Goal: Communication & Community: Participate in discussion

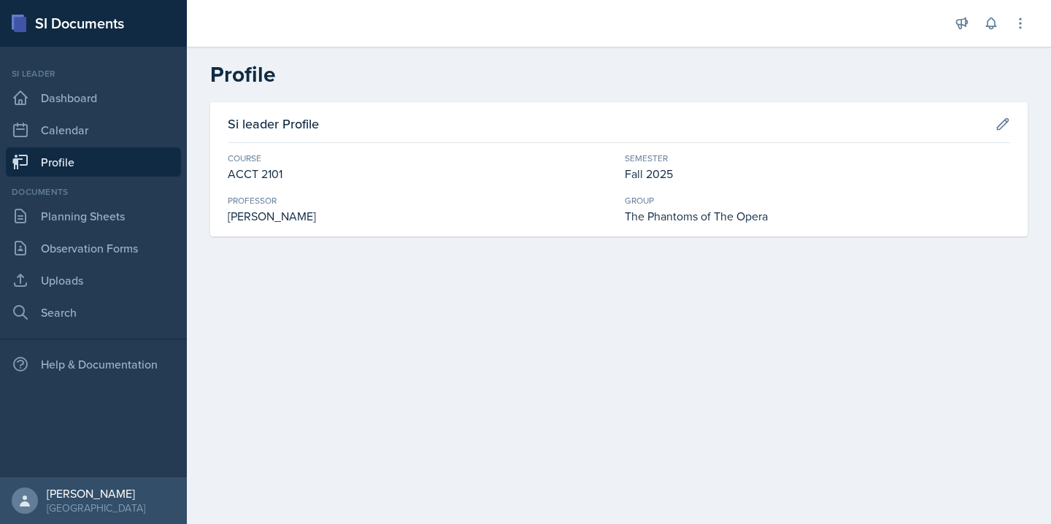
click at [110, 231] on div "Documents Planning Sheets Observation Forms Uploads Search" at bounding box center [93, 256] width 175 height 142
click at [101, 225] on link "Planning Sheets" at bounding box center [93, 215] width 175 height 29
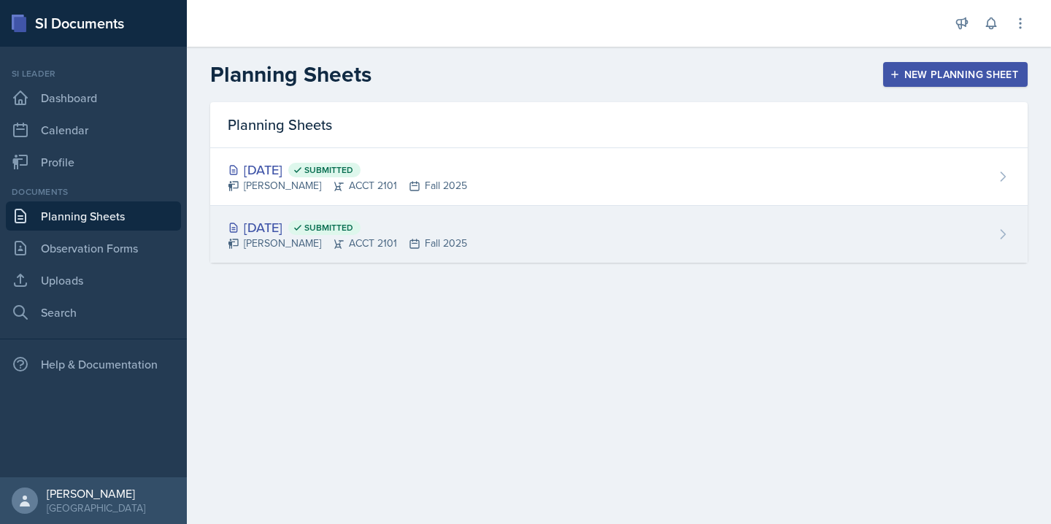
click at [446, 208] on div "[DATE] Submitted [PERSON_NAME] ACCT 2101 Fall 2025" at bounding box center [618, 234] width 817 height 57
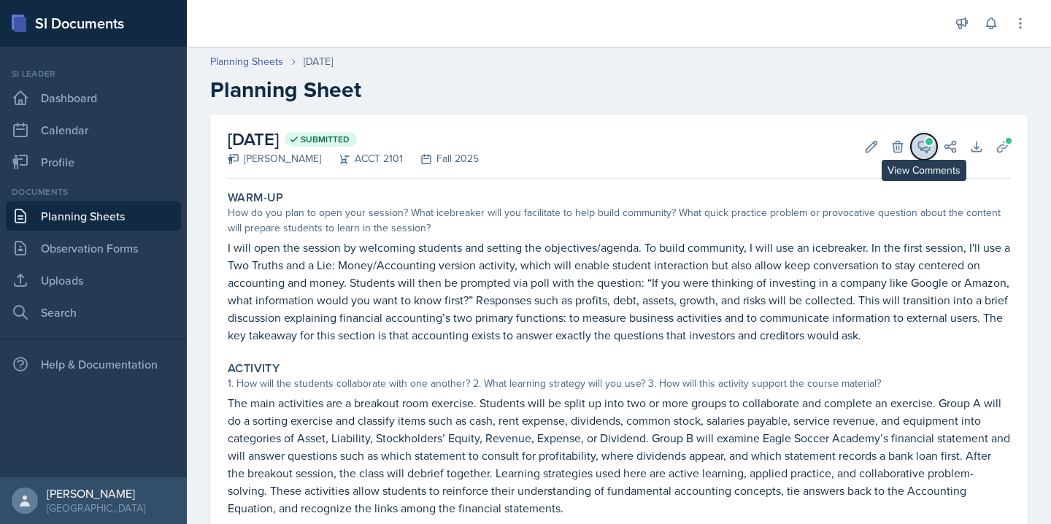
click at [926, 139] on span at bounding box center [928, 141] width 7 height 7
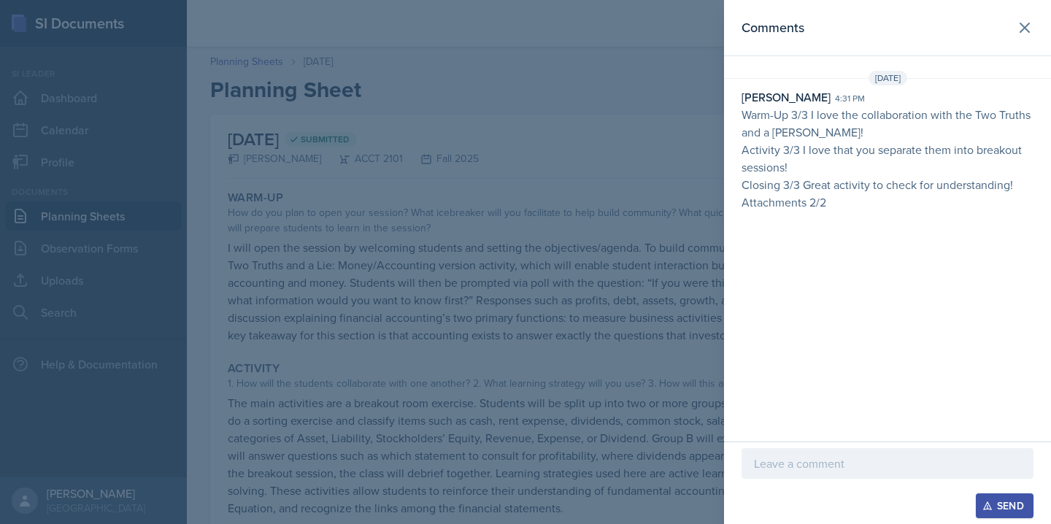
click at [812, 466] on p at bounding box center [887, 463] width 267 height 18
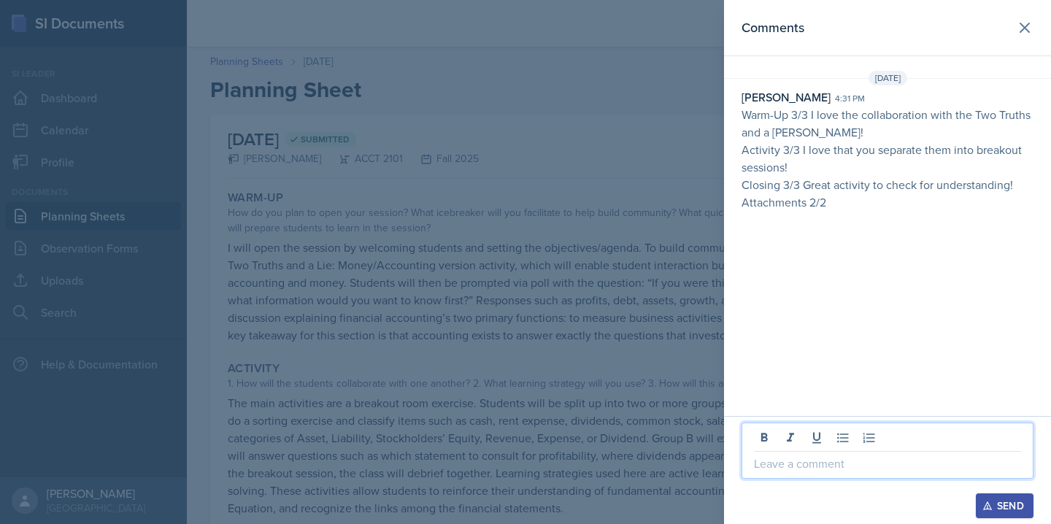
click at [819, 182] on p "Closing 3/3 Great activity to check for understanding!" at bounding box center [887, 185] width 292 height 18
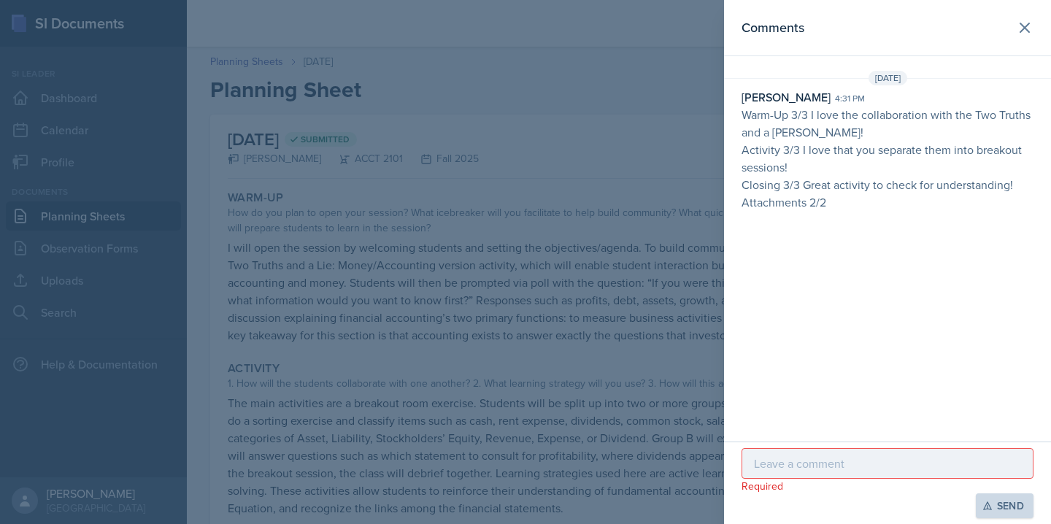
click at [779, 126] on p "Warm-Up 3/3 I love the collaboration with the Two Truths and a [PERSON_NAME]!" at bounding box center [887, 123] width 292 height 35
click at [807, 206] on p "Attachments 2/2" at bounding box center [887, 202] width 292 height 18
click at [810, 82] on div "[DATE]" at bounding box center [887, 78] width 327 height 15
click at [810, 201] on p "Attachments 2/2" at bounding box center [887, 202] width 292 height 18
click at [773, 470] on p at bounding box center [887, 463] width 267 height 18
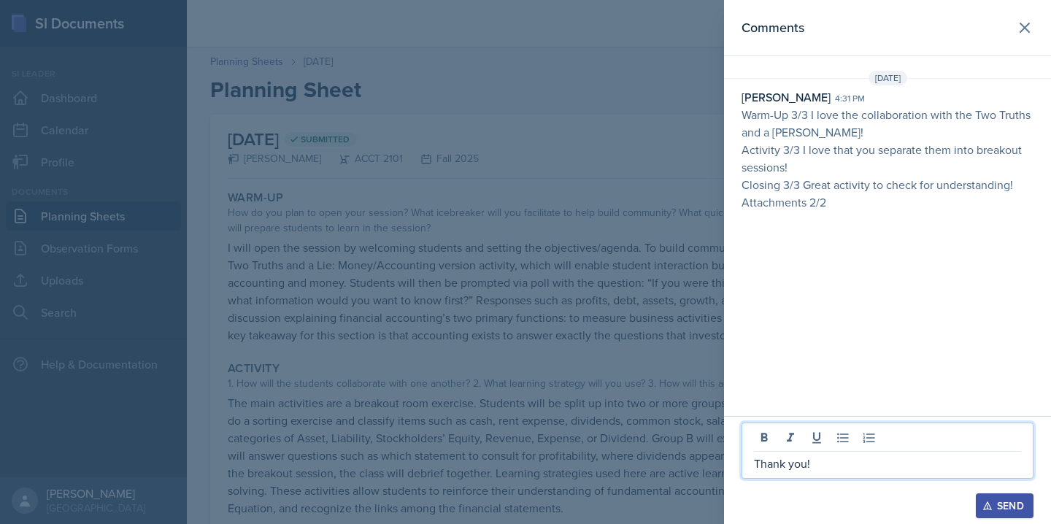
click at [1005, 503] on div "Send" at bounding box center [1004, 506] width 39 height 12
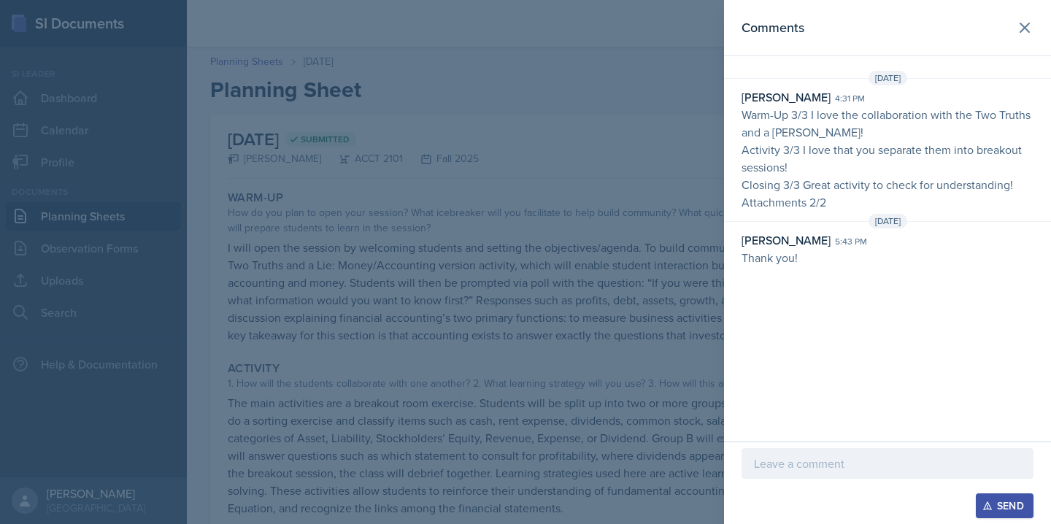
click at [554, 88] on div at bounding box center [525, 262] width 1051 height 524
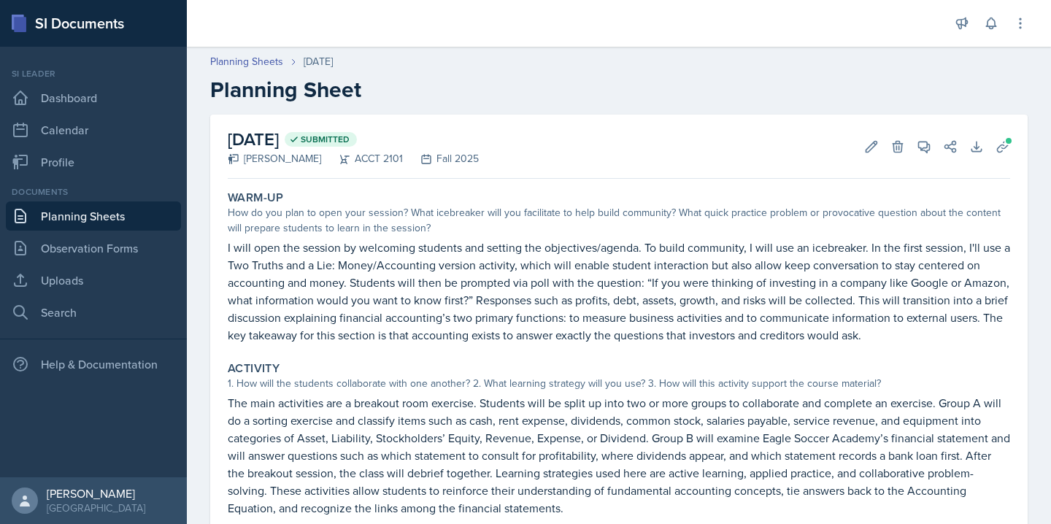
click at [263, 53] on header "Planning Sheets [DATE] Planning Sheet" at bounding box center [619, 78] width 864 height 78
click at [263, 59] on link "Planning Sheets" at bounding box center [246, 61] width 73 height 15
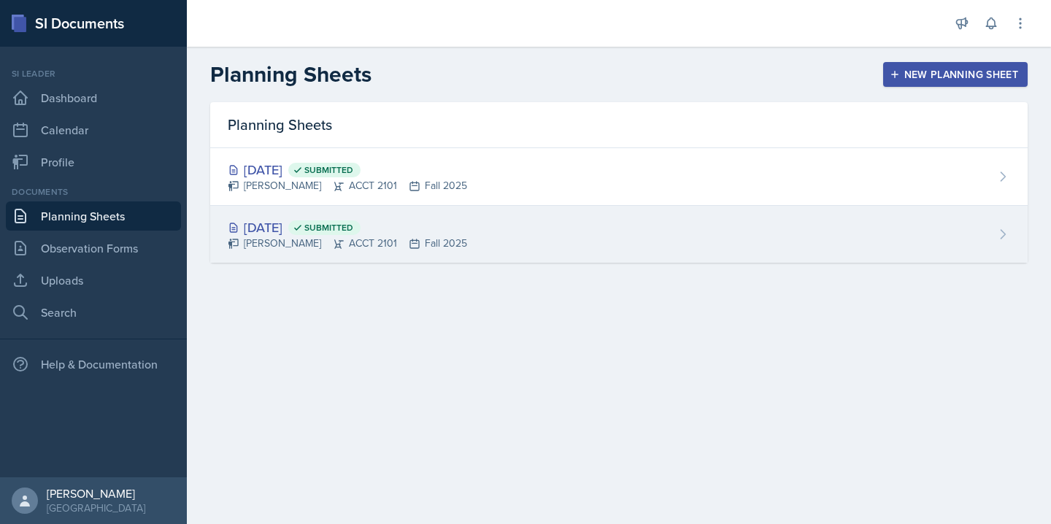
click at [353, 233] on span "Submitted" at bounding box center [328, 228] width 49 height 12
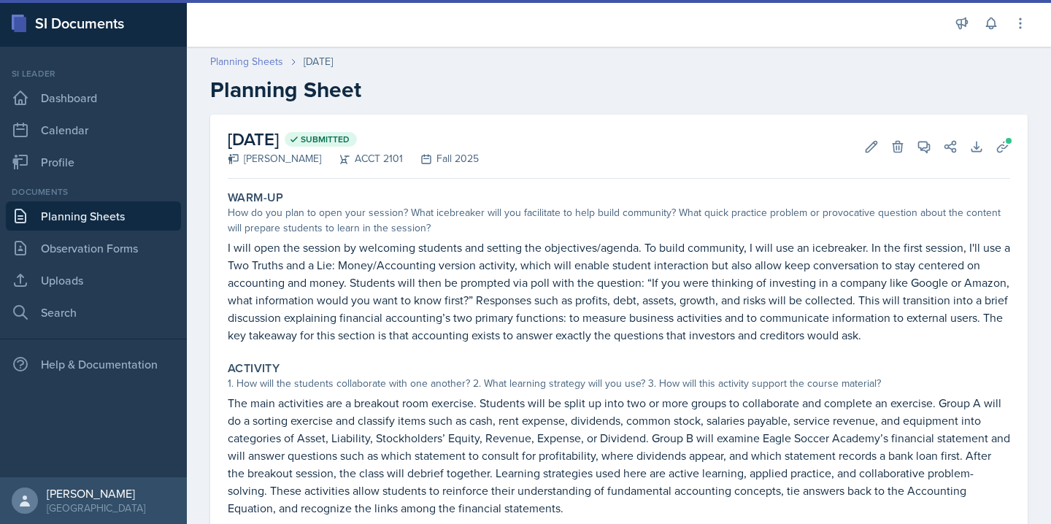
click at [251, 56] on link "Planning Sheets" at bounding box center [246, 61] width 73 height 15
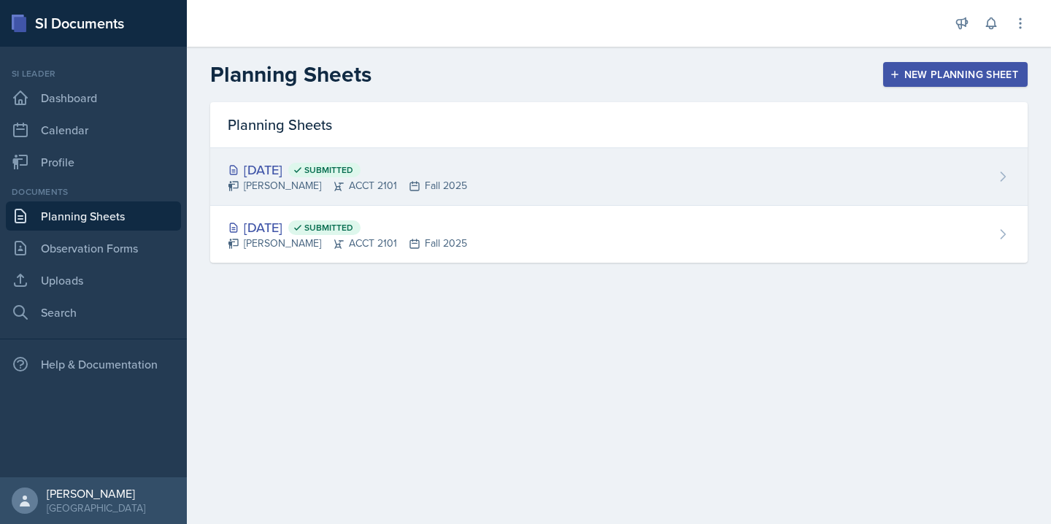
click at [353, 164] on span "Submitted" at bounding box center [328, 170] width 49 height 12
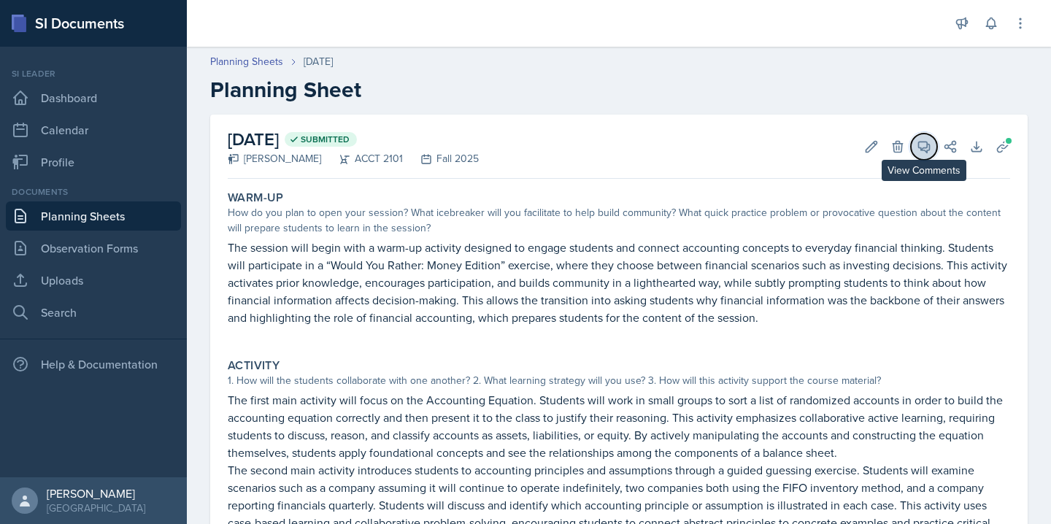
click at [921, 138] on button "View Comments" at bounding box center [923, 147] width 26 height 26
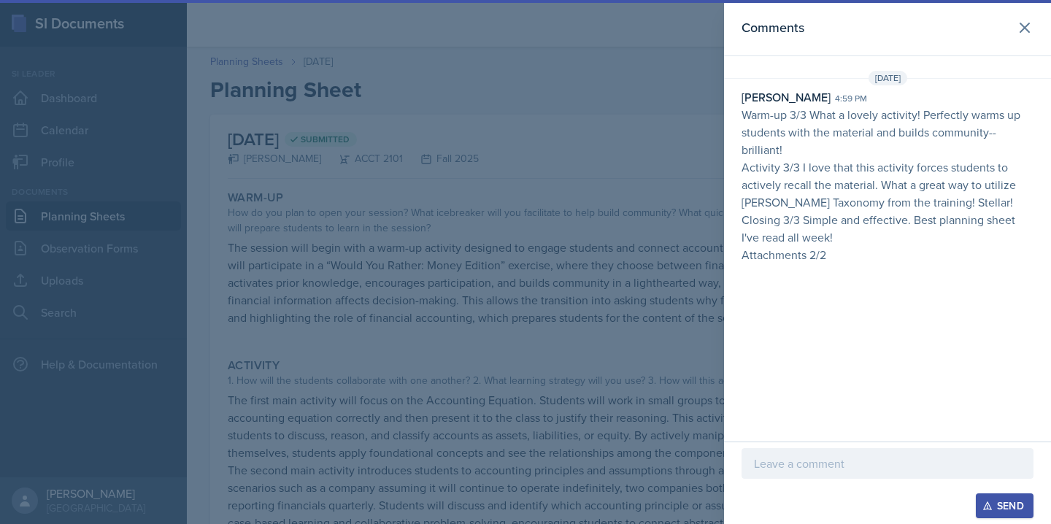
click at [819, 462] on p at bounding box center [887, 463] width 267 height 18
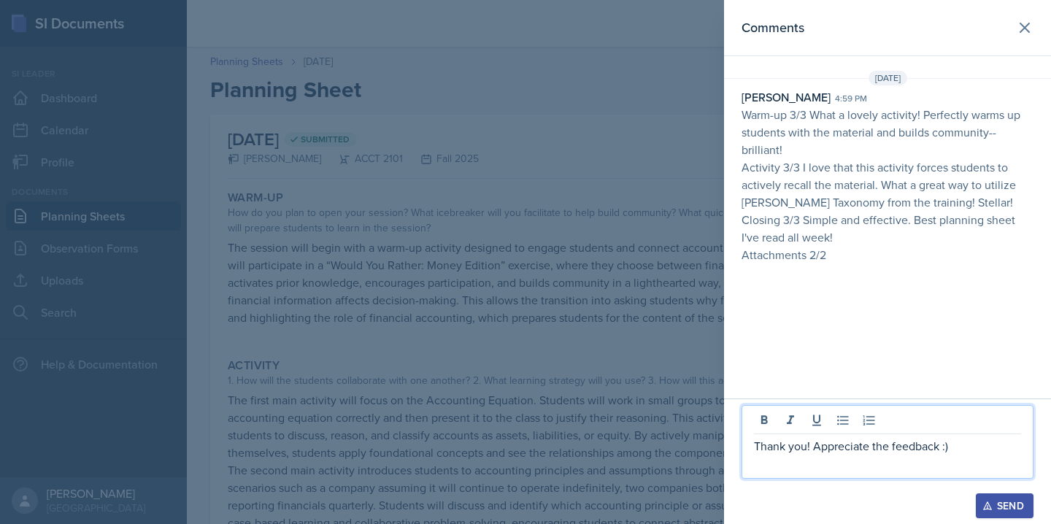
click at [1005, 504] on div "Send" at bounding box center [1004, 506] width 39 height 12
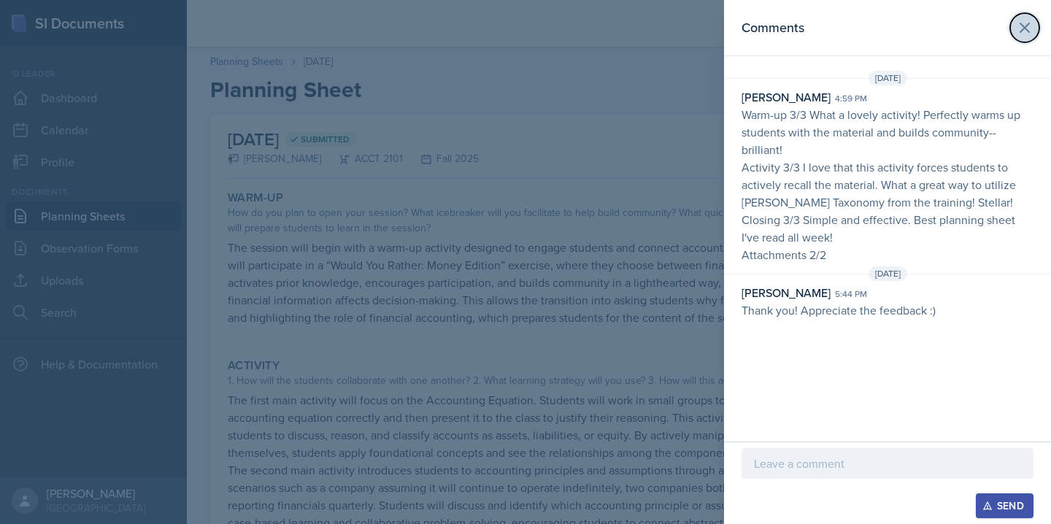
click at [1033, 24] on button at bounding box center [1024, 27] width 29 height 29
